Goal: Information Seeking & Learning: Find specific fact

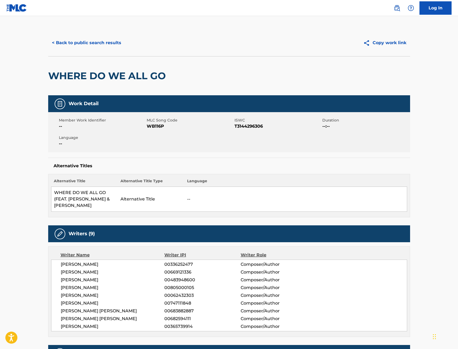
click at [106, 44] on button "< Back to public search results" at bounding box center [86, 42] width 77 height 13
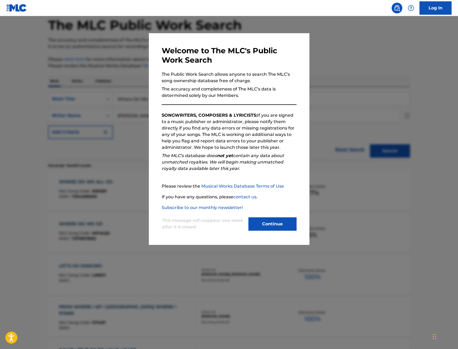
click at [110, 111] on div at bounding box center [229, 190] width 458 height 349
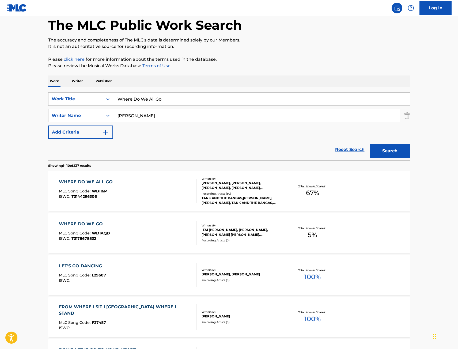
drag, startPoint x: 173, startPoint y: 99, endPoint x: 25, endPoint y: 97, distance: 147.3
click at [47, 99] on div "The MLC Public Work Search The accuracy and completeness of The MLC's data is d…" at bounding box center [229, 310] width 375 height 614
paste input "357"
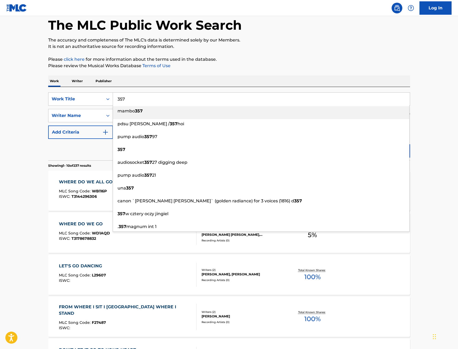
type input "357"
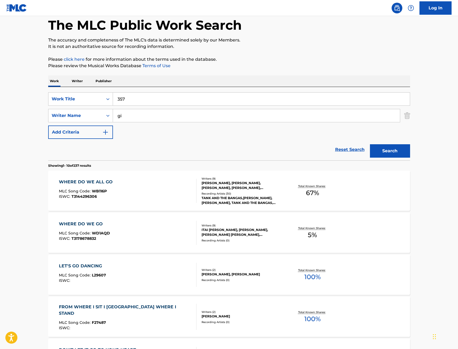
type input "g"
click at [370, 144] on button "Search" at bounding box center [390, 150] width 40 height 13
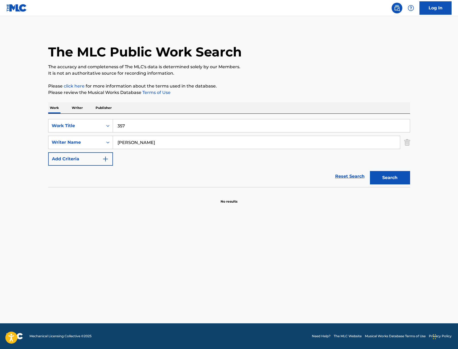
drag, startPoint x: 125, startPoint y: 124, endPoint x: 130, endPoint y: 127, distance: 5.8
click at [123, 124] on input "357" at bounding box center [261, 125] width 297 height 13
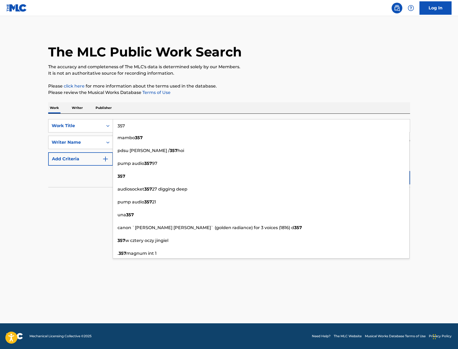
click at [193, 117] on div "SearchWithCriteria9442012f-e5ce-4b7f-9f30-21d3868b8f91 Work Title 357 mambo 357…" at bounding box center [229, 150] width 362 height 73
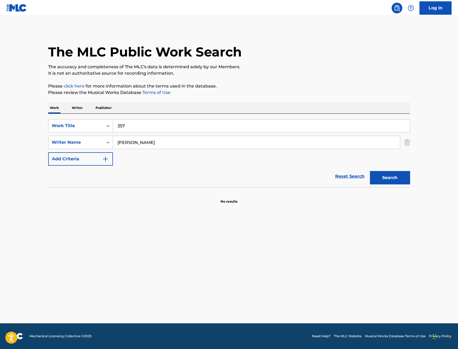
click at [14, 143] on main "The MLC Public Work Search The accuracy and completeness of The MLC's data is d…" at bounding box center [229, 170] width 458 height 308
click at [370, 171] on button "Search" at bounding box center [390, 177] width 40 height 13
drag, startPoint x: 176, startPoint y: 146, endPoint x: 45, endPoint y: 144, distance: 131.0
click at [44, 144] on div "The MLC Public Work Search The accuracy and completeness of The MLC's data is d…" at bounding box center [229, 116] width 375 height 175
click at [370, 171] on button "Search" at bounding box center [390, 177] width 40 height 13
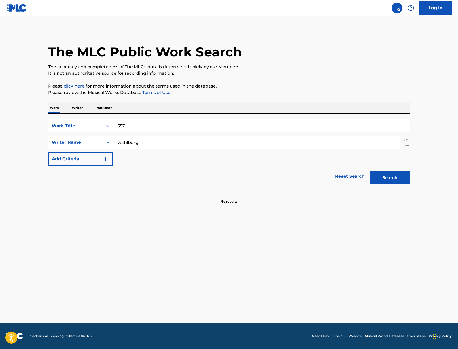
drag, startPoint x: 197, startPoint y: 128, endPoint x: 125, endPoint y: 126, distance: 72.1
click at [125, 126] on input "357" at bounding box center [261, 125] width 297 height 13
click at [186, 111] on div "Work Writer Publisher" at bounding box center [229, 107] width 362 height 11
drag, startPoint x: 112, startPoint y: 144, endPoint x: 91, endPoint y: 148, distance: 21.9
click at [94, 147] on div "SearchWithCriteria9604f185-6553-4132-8b21-6b949514842b Writer Name [PERSON_NAME]" at bounding box center [229, 142] width 362 height 13
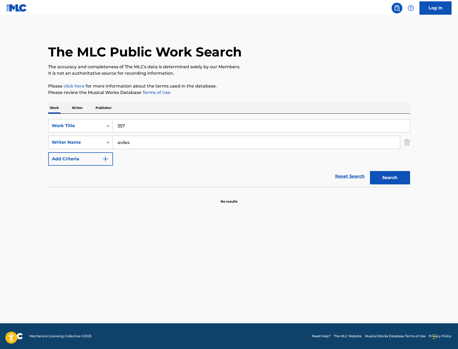
type input "aviles"
click at [370, 171] on button "Search" at bounding box center [390, 177] width 40 height 13
drag, startPoint x: 129, startPoint y: 128, endPoint x: 103, endPoint y: 127, distance: 25.7
click at [104, 127] on div "SearchWithCriteria9442012f-e5ce-4b7f-9f30-21d3868b8f91 Work Title 357" at bounding box center [229, 125] width 362 height 13
paste input "Pick Up The Phone"
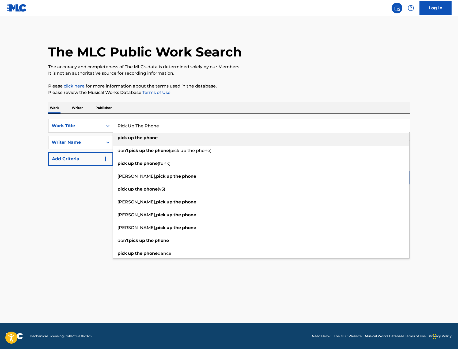
type input "Pick Up The Phone"
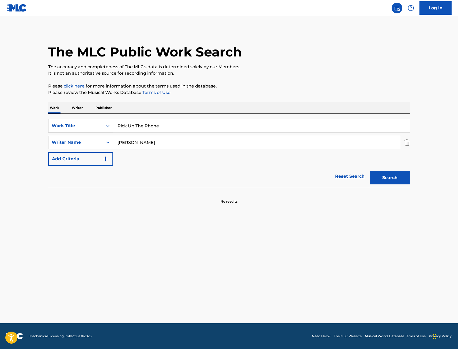
type input "[PERSON_NAME]"
click at [370, 171] on button "Search" at bounding box center [390, 177] width 40 height 13
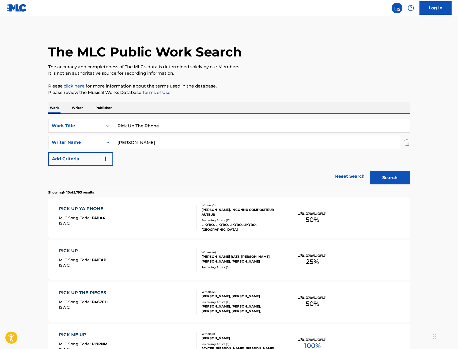
scroll to position [27, 0]
